Goal: Information Seeking & Learning: Compare options

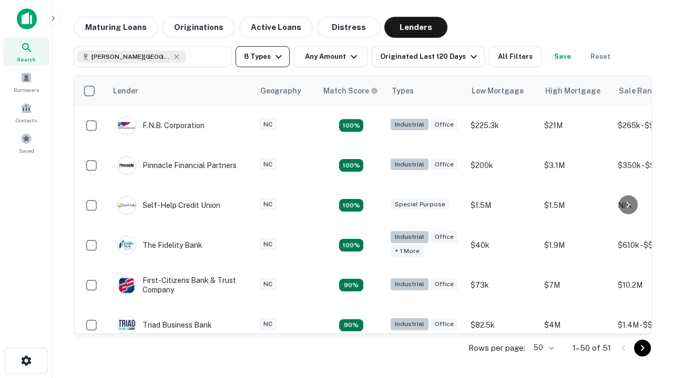
click at [262, 57] on button "8 Types" at bounding box center [262, 56] width 54 height 21
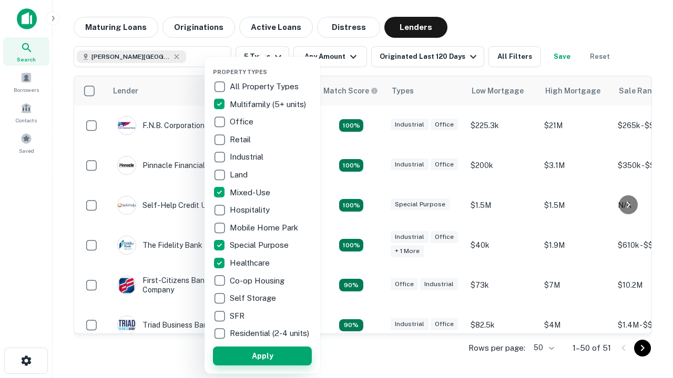
click at [262, 356] on button "Apply" at bounding box center [262, 356] width 99 height 19
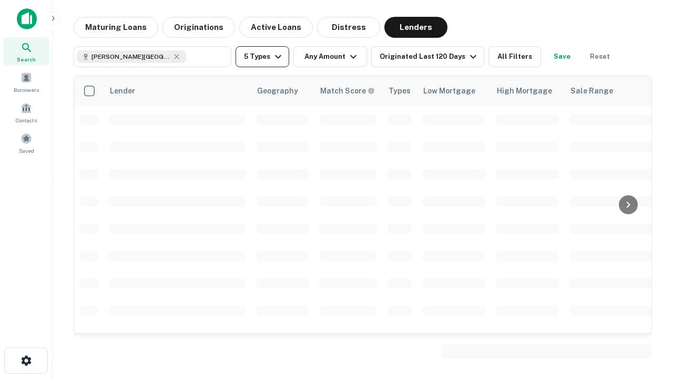
click at [262, 57] on button "5 Types" at bounding box center [262, 56] width 54 height 21
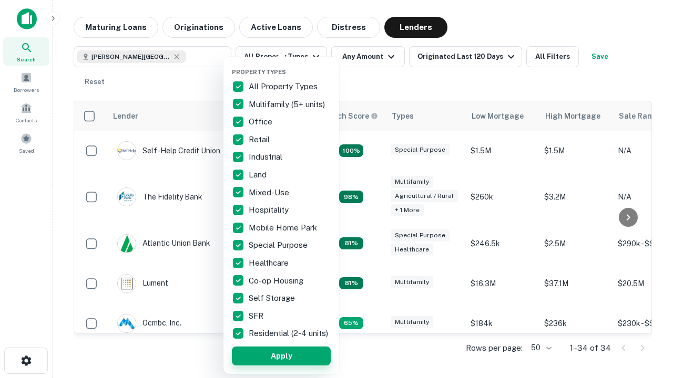
click at [281, 356] on button "Apply" at bounding box center [281, 356] width 99 height 19
